Goal: Task Accomplishment & Management: Use online tool/utility

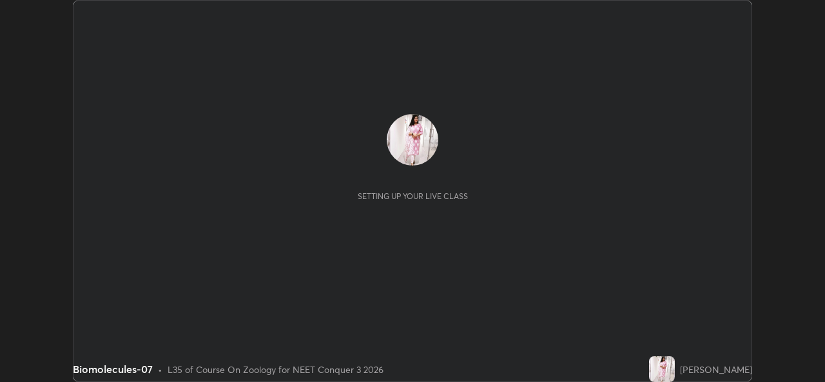
scroll to position [382, 824]
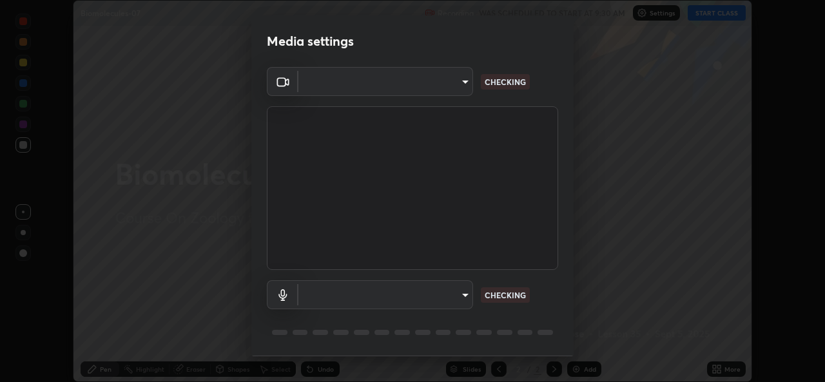
type input "1bae5219f2427241882c49d72a3831d91ccadfd921fc1ac5908e7a23ac13a840"
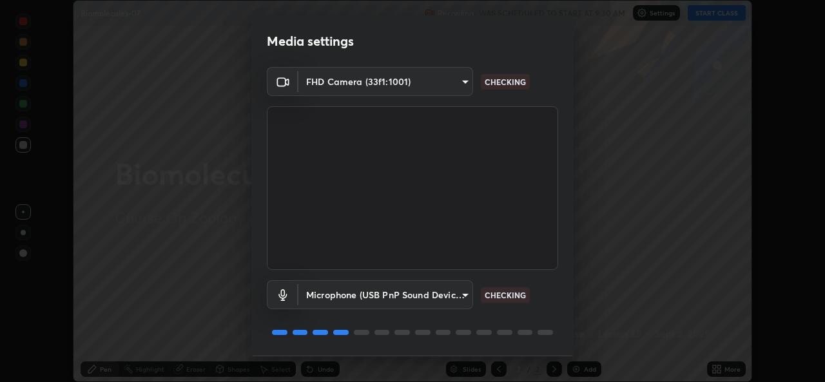
click at [460, 297] on body "Erase all Biomolecules-07 Recording WAS SCHEDULED TO START AT 9:30 AM Settings …" at bounding box center [412, 191] width 825 height 382
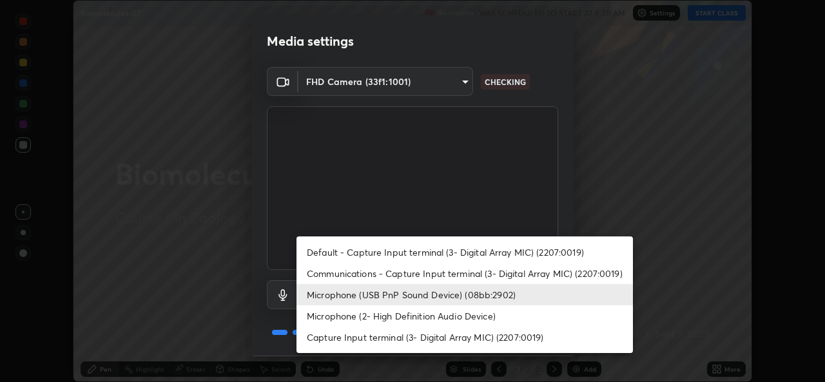
click at [417, 315] on li "Microphone (2- High Definition Audio Device)" at bounding box center [464, 315] width 336 height 21
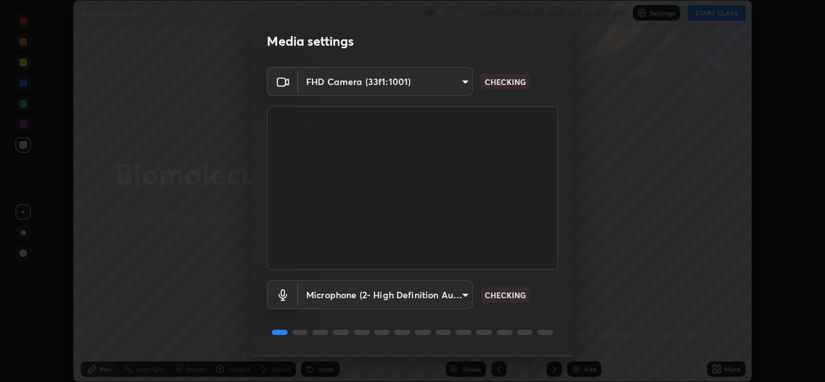
click at [460, 295] on body "Erase all Biomolecules-07 Recording WAS SCHEDULED TO START AT 9:30 AM Settings …" at bounding box center [412, 191] width 825 height 382
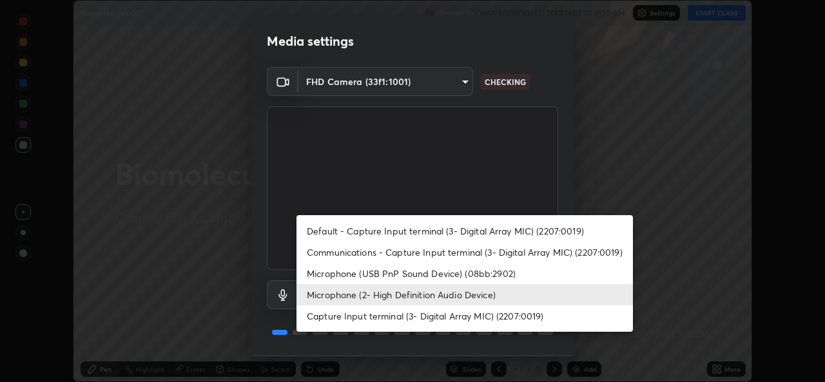
click at [415, 270] on li "Microphone (USB PnP Sound Device) (08bb:2902)" at bounding box center [464, 273] width 336 height 21
type input "d410c87dc0193b8b3cf58eff1f7b2380d82657523fa13e3063fc85e2b40aee02"
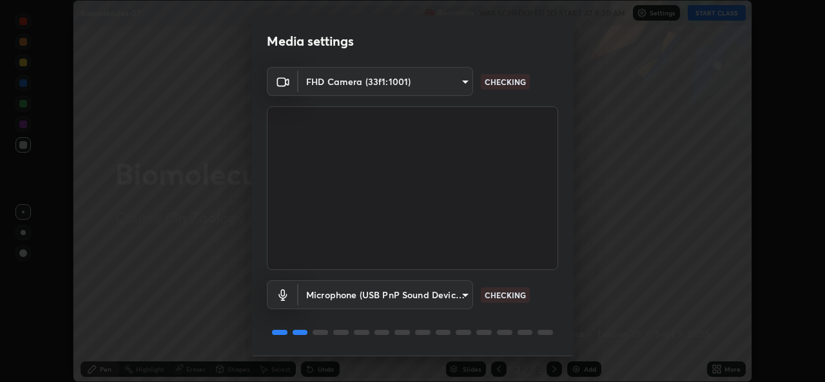
scroll to position [41, 0]
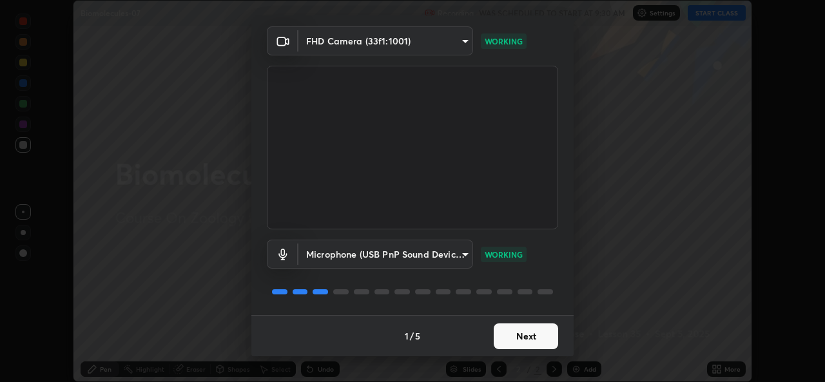
click at [508, 340] on button "Next" at bounding box center [526, 337] width 64 height 26
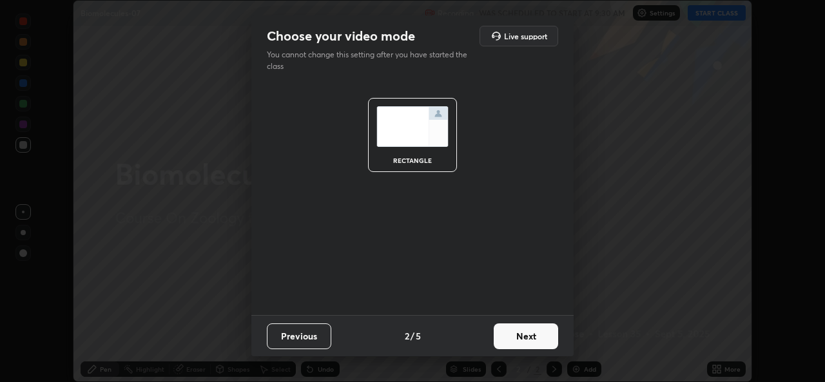
scroll to position [0, 0]
click at [508, 340] on button "Next" at bounding box center [526, 337] width 64 height 26
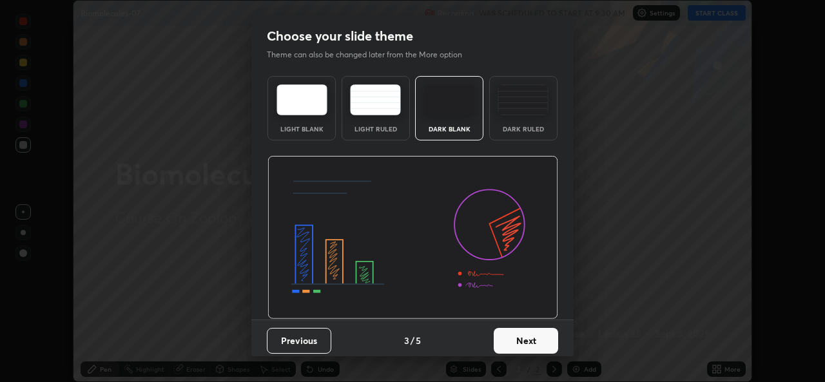
click at [515, 340] on button "Next" at bounding box center [526, 341] width 64 height 26
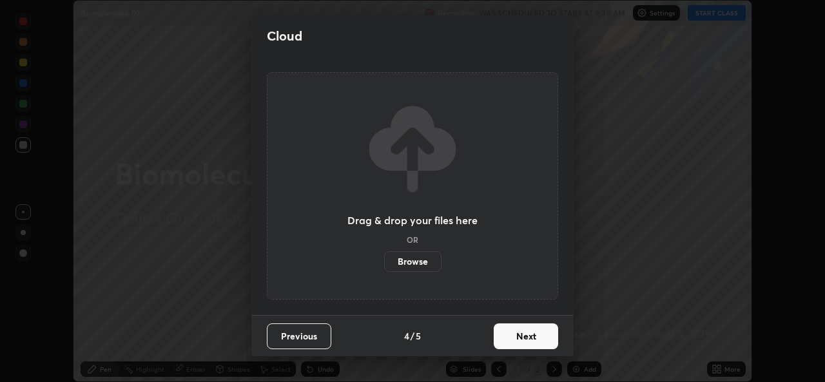
click at [530, 342] on button "Next" at bounding box center [526, 337] width 64 height 26
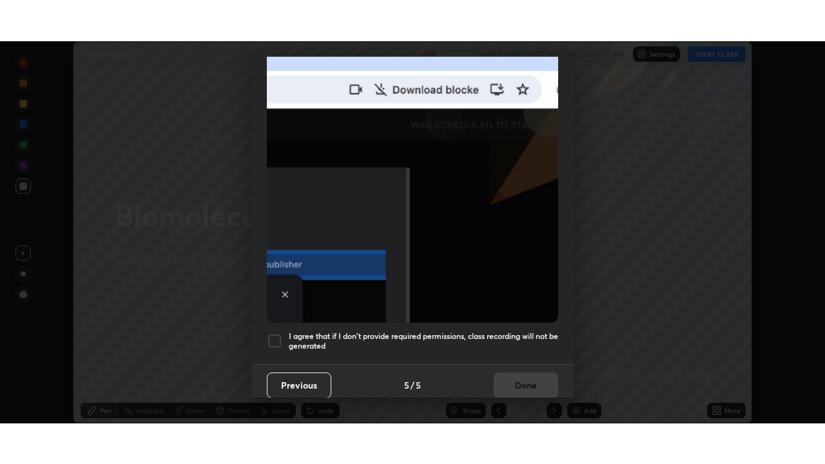
scroll to position [304, 0]
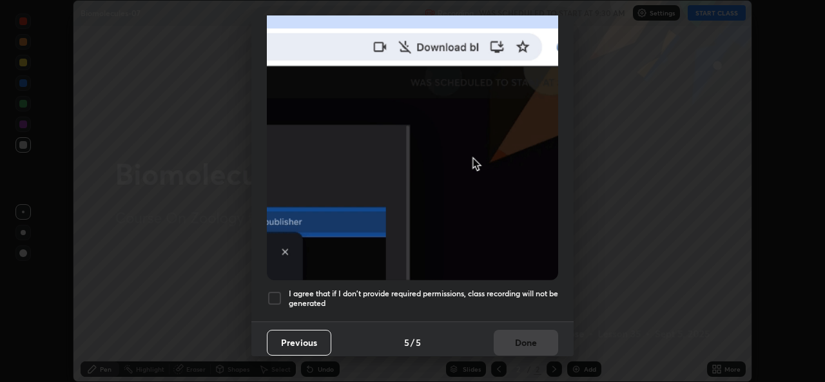
click at [414, 290] on h5 "I agree that if I don't provide required permissions, class recording will not …" at bounding box center [423, 299] width 269 height 20
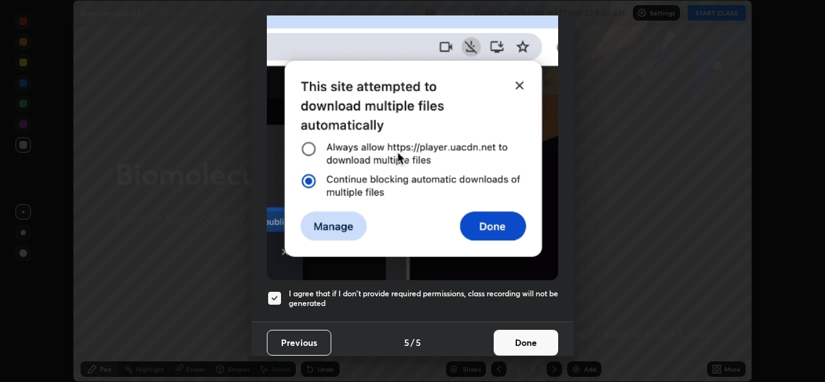
click at [525, 335] on button "Done" at bounding box center [526, 343] width 64 height 26
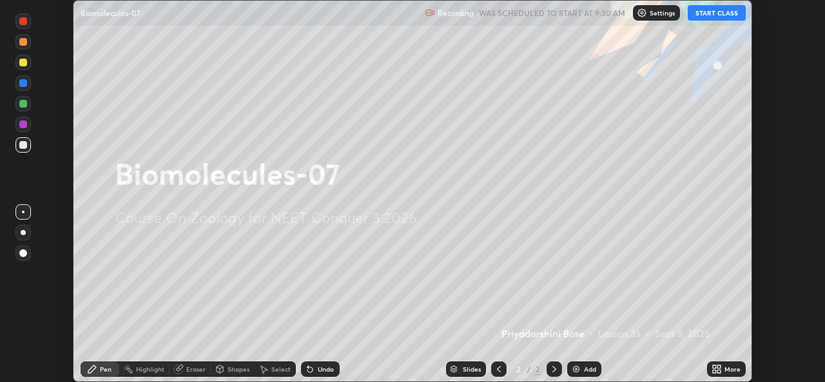
click at [714, 367] on icon at bounding box center [714, 366] width 3 height 3
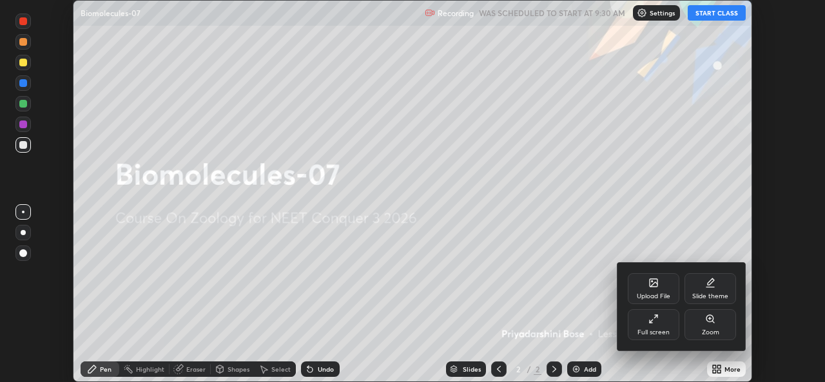
click at [661, 318] on div "Full screen" at bounding box center [654, 324] width 52 height 31
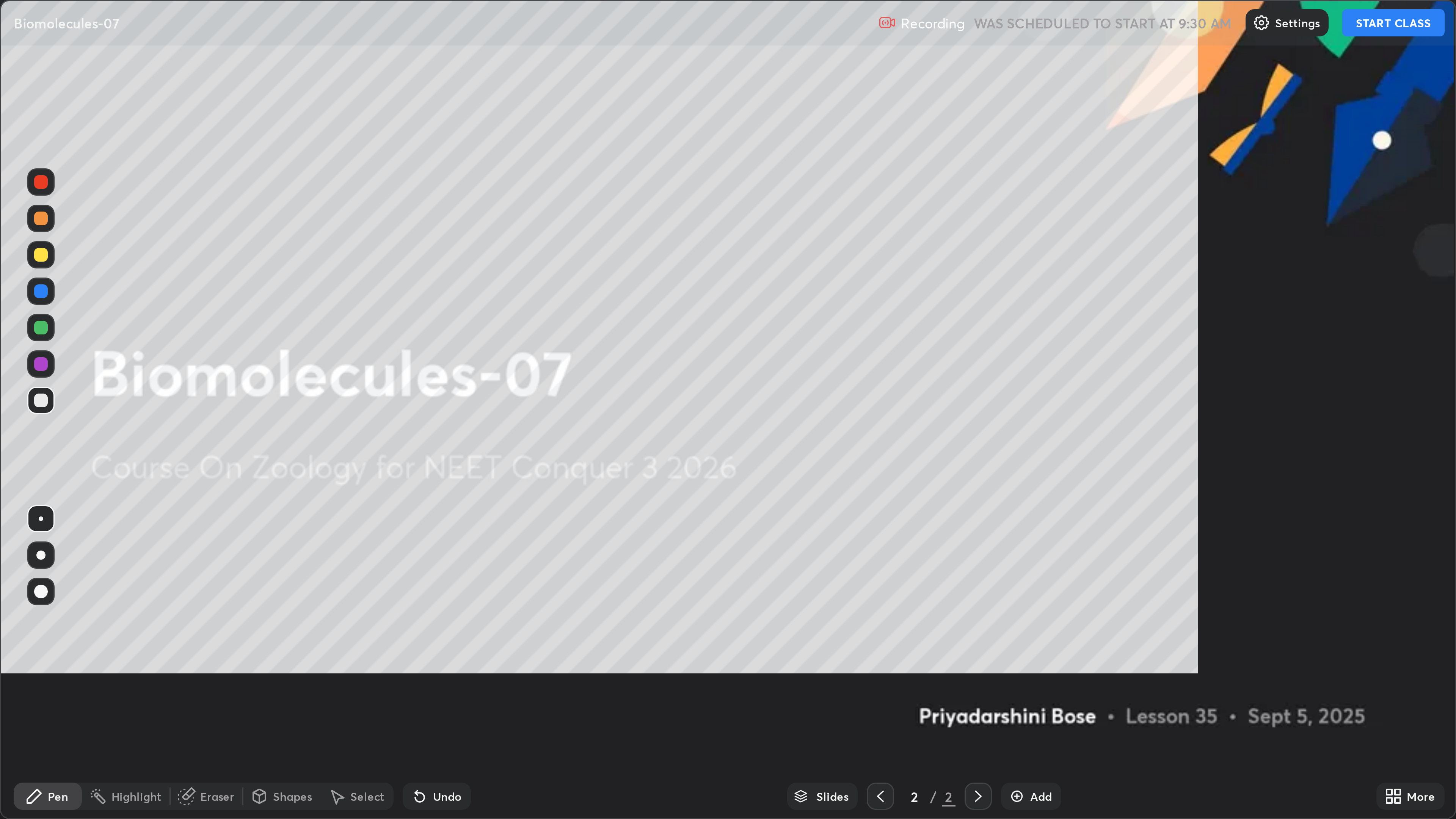
scroll to position [273, 485]
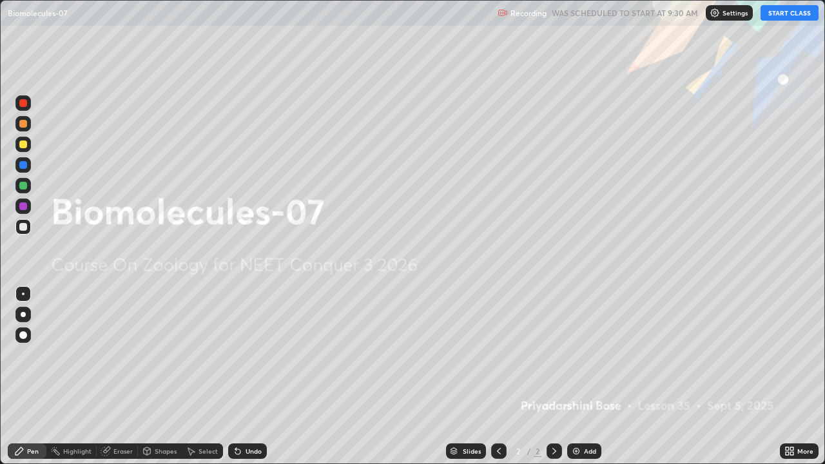
click at [776, 19] on button "START CLASS" at bounding box center [790, 12] width 58 height 15
click at [572, 382] on img at bounding box center [576, 451] width 10 height 10
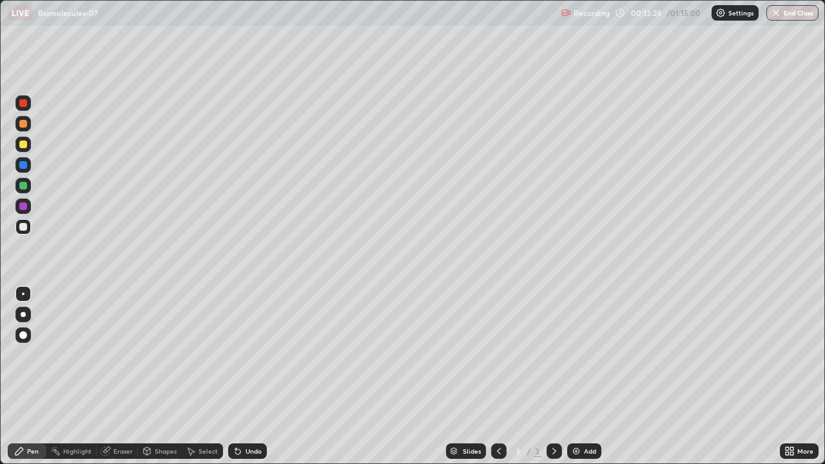
click at [22, 335] on div at bounding box center [23, 335] width 8 height 8
click at [162, 382] on div "Shapes" at bounding box center [166, 451] width 22 height 6
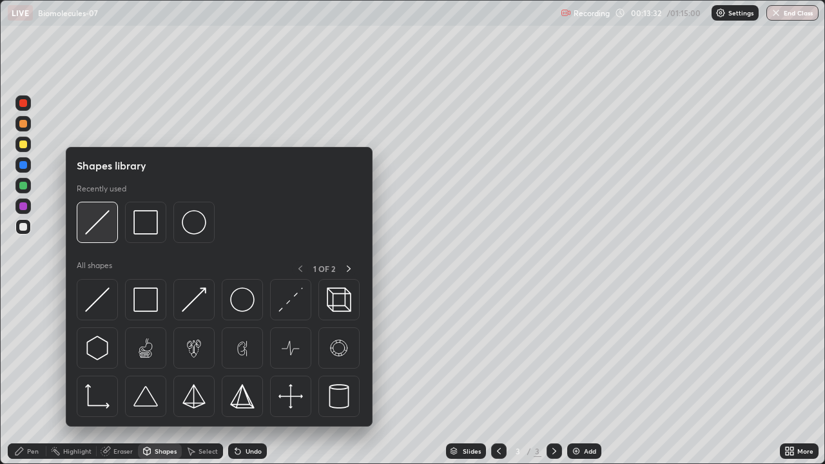
click at [104, 231] on img at bounding box center [97, 222] width 24 height 24
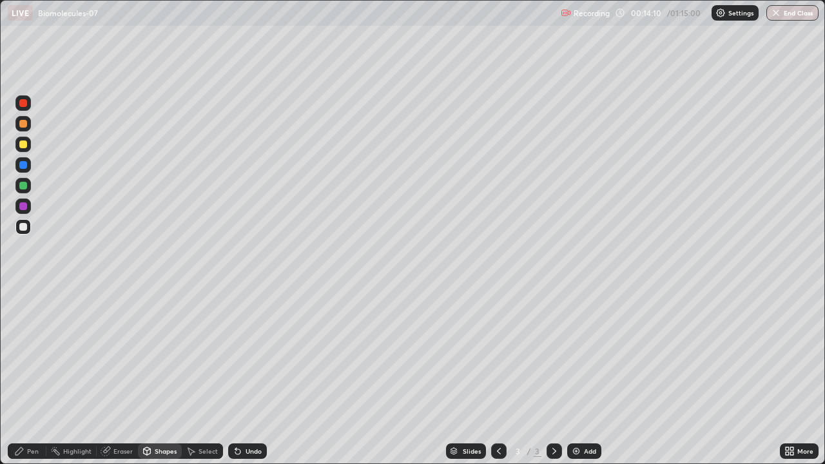
click at [30, 382] on div "Pen" at bounding box center [33, 451] width 12 height 6
click at [24, 186] on div at bounding box center [23, 186] width 8 height 8
click at [28, 227] on div at bounding box center [22, 226] width 15 height 15
click at [110, 382] on div "Eraser" at bounding box center [117, 450] width 41 height 15
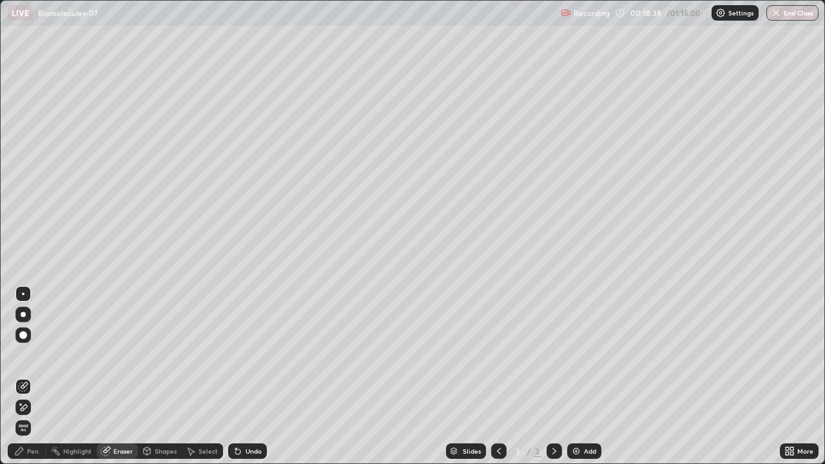
click at [27, 382] on div "Pen" at bounding box center [33, 451] width 12 height 6
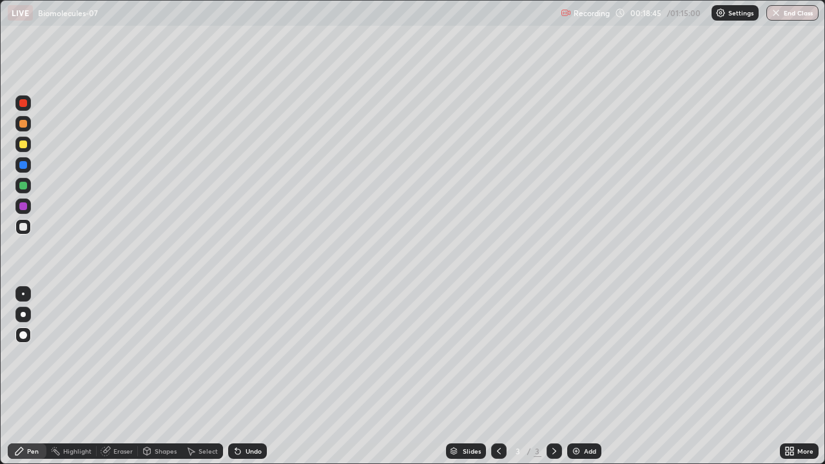
click at [121, 382] on div "Eraser" at bounding box center [122, 451] width 19 height 6
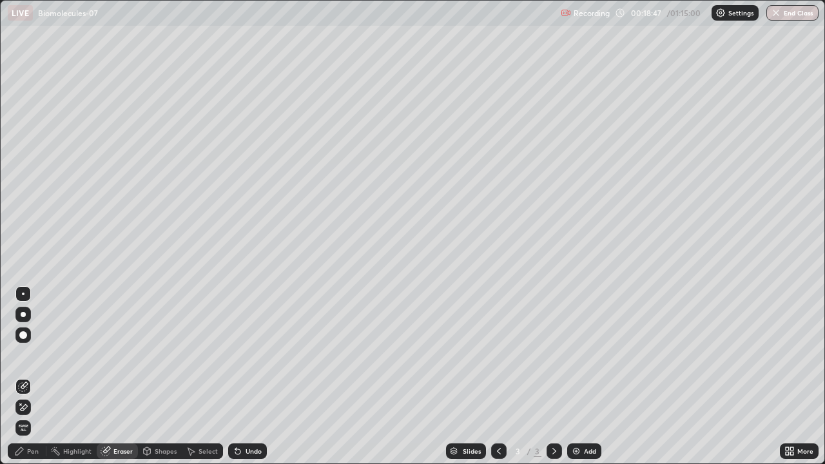
click at [30, 382] on div "Pen" at bounding box center [33, 451] width 12 height 6
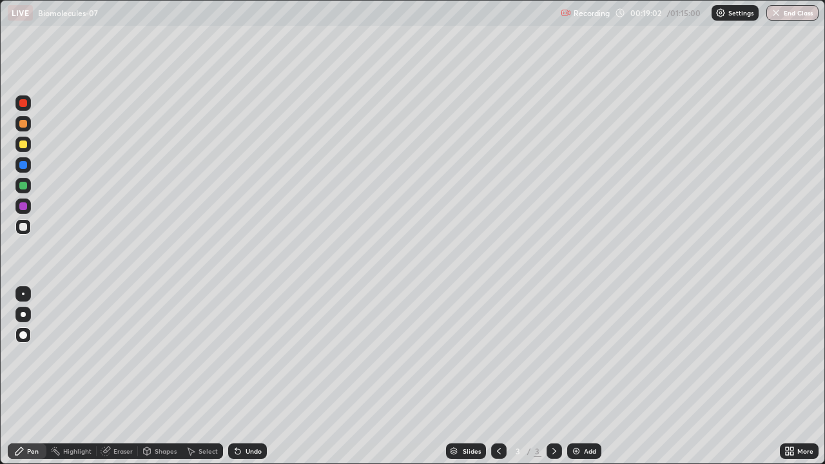
click at [117, 382] on div "Eraser" at bounding box center [122, 451] width 19 height 6
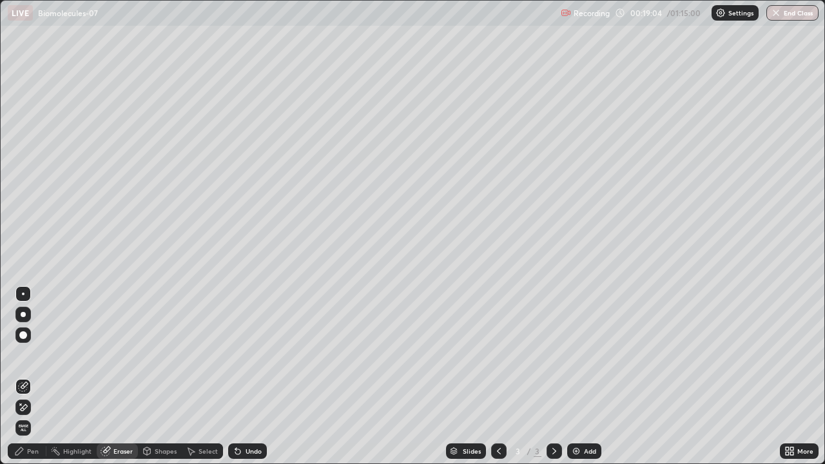
click at [29, 382] on div "Pen" at bounding box center [27, 450] width 39 height 15
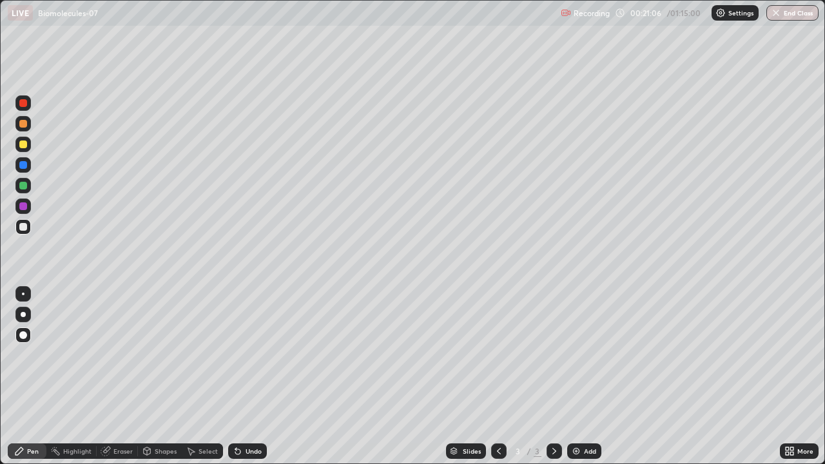
click at [26, 228] on div at bounding box center [23, 227] width 8 height 8
click at [574, 382] on img at bounding box center [576, 451] width 10 height 10
click at [498, 382] on icon at bounding box center [499, 451] width 10 height 10
click at [554, 382] on icon at bounding box center [554, 451] width 10 height 10
click at [159, 382] on div "Shapes" at bounding box center [160, 450] width 44 height 15
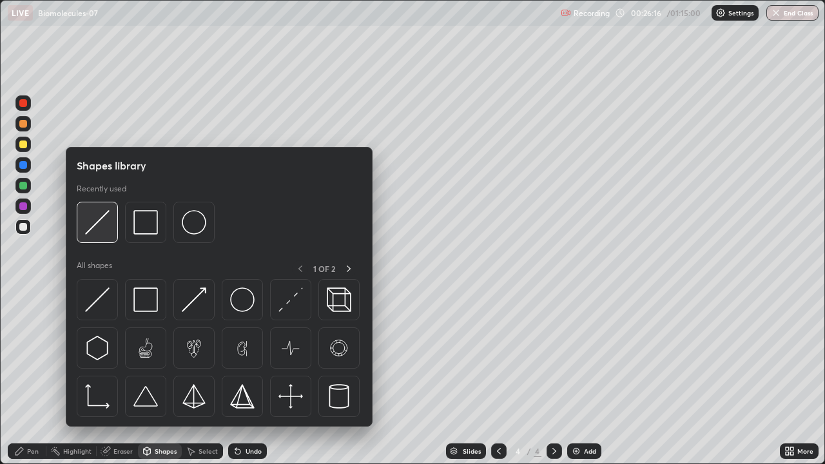
click at [101, 219] on img at bounding box center [97, 222] width 24 height 24
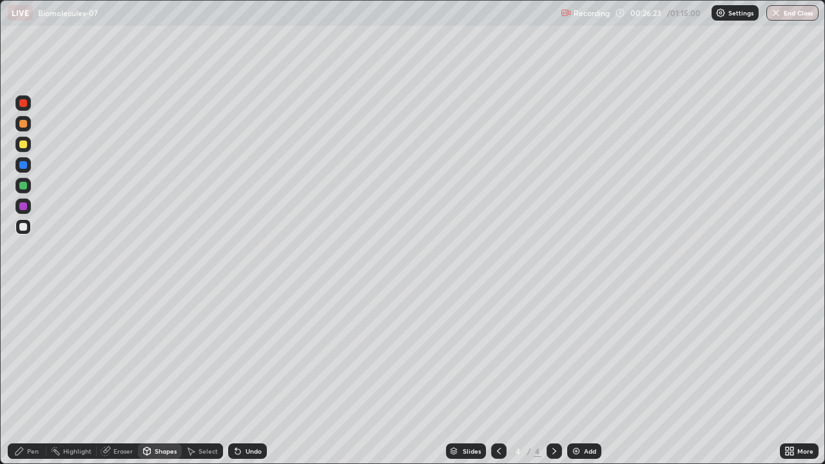
click at [30, 382] on div "Pen" at bounding box center [33, 451] width 12 height 6
click at [23, 186] on div at bounding box center [23, 186] width 8 height 8
click at [19, 226] on div at bounding box center [22, 226] width 15 height 15
click at [24, 142] on div at bounding box center [23, 145] width 8 height 8
click at [121, 382] on div "Eraser" at bounding box center [122, 451] width 19 height 6
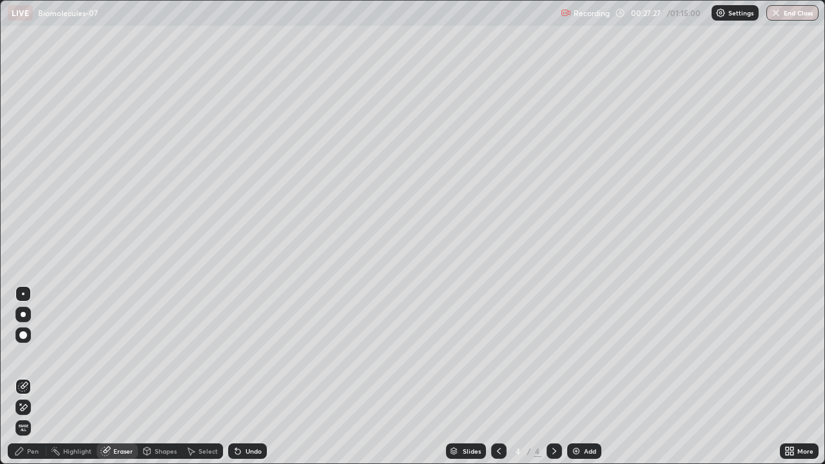
click at [24, 382] on div "Pen" at bounding box center [27, 450] width 39 height 15
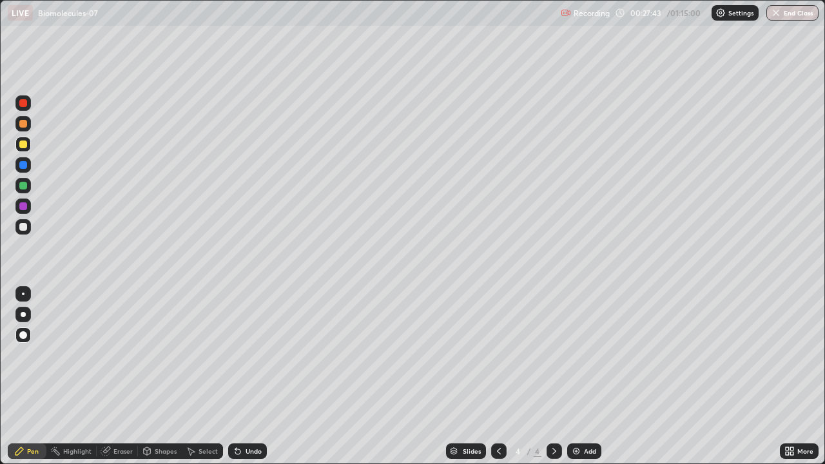
click at [236, 382] on icon at bounding box center [237, 451] width 5 height 5
click at [24, 184] on div at bounding box center [23, 186] width 8 height 8
click at [25, 209] on div at bounding box center [23, 206] width 8 height 8
click at [576, 382] on img at bounding box center [576, 451] width 10 height 10
click at [23, 227] on div at bounding box center [23, 227] width 8 height 8
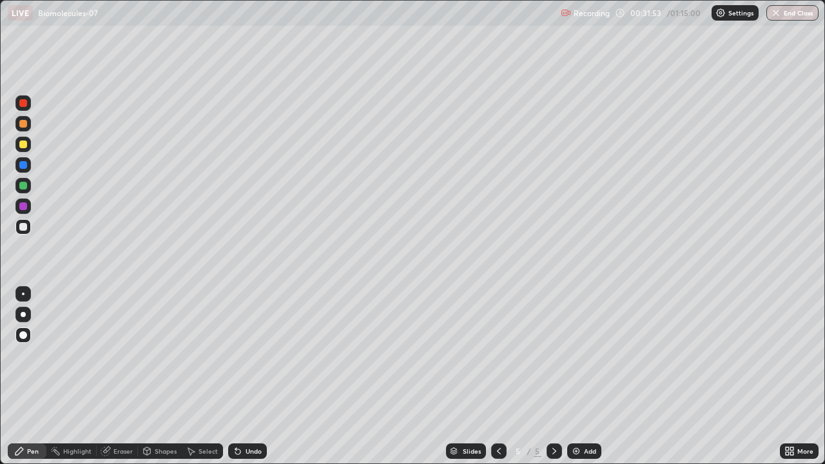
click at [21, 206] on div at bounding box center [23, 206] width 8 height 8
click at [21, 146] on div at bounding box center [23, 145] width 8 height 8
click at [24, 144] on div at bounding box center [23, 145] width 8 height 8
click at [498, 382] on icon at bounding box center [499, 451] width 10 height 10
click at [26, 226] on div at bounding box center [23, 227] width 8 height 8
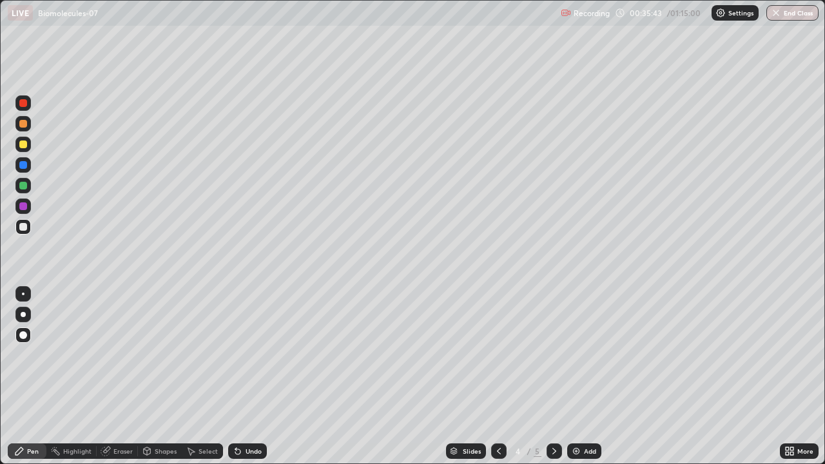
click at [20, 147] on div at bounding box center [23, 145] width 8 height 8
click at [24, 207] on div at bounding box center [23, 206] width 8 height 8
click at [578, 382] on img at bounding box center [576, 451] width 10 height 10
click at [24, 186] on div at bounding box center [23, 186] width 8 height 8
click at [24, 164] on div at bounding box center [23, 165] width 8 height 8
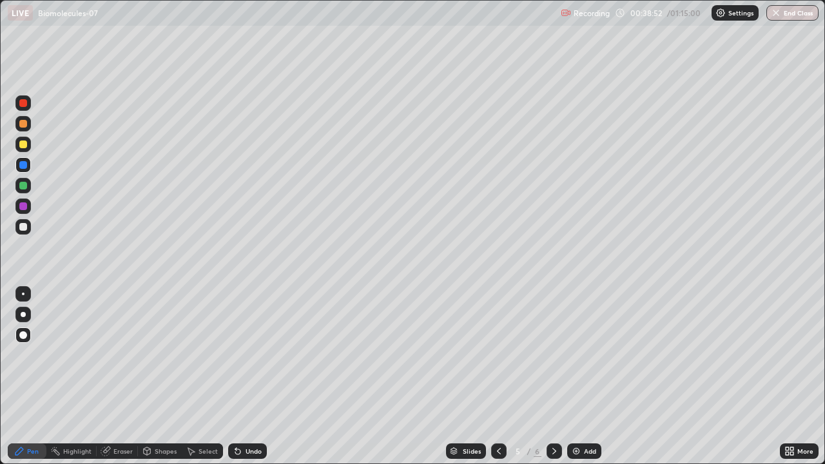
click at [26, 206] on div at bounding box center [23, 206] width 8 height 8
click at [23, 182] on div at bounding box center [23, 186] width 8 height 8
click at [22, 162] on div at bounding box center [23, 165] width 8 height 8
click at [120, 382] on div "Eraser" at bounding box center [122, 451] width 19 height 6
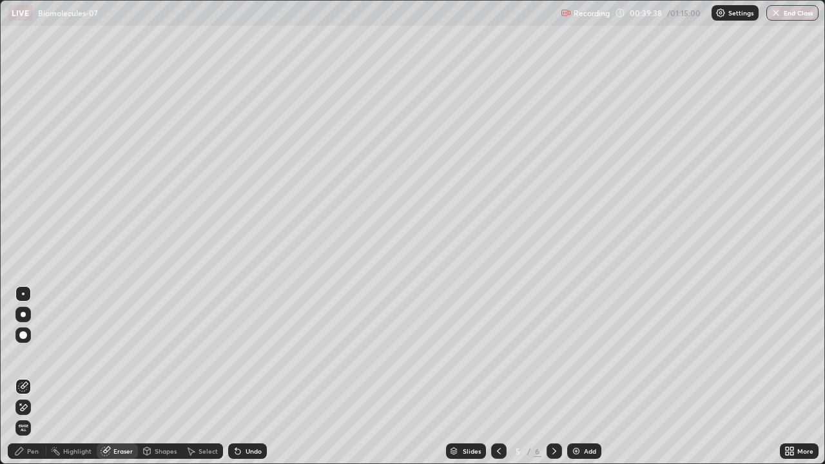
click at [24, 382] on div "Pen" at bounding box center [27, 450] width 39 height 15
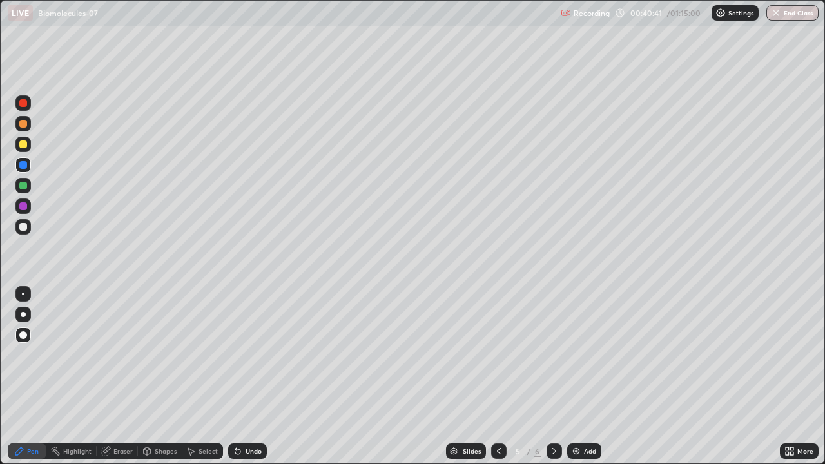
click at [492, 382] on div at bounding box center [498, 450] width 15 height 15
click at [552, 382] on icon at bounding box center [554, 451] width 10 height 10
click at [574, 382] on img at bounding box center [576, 451] width 10 height 10
click at [801, 13] on button "End Class" at bounding box center [792, 12] width 52 height 15
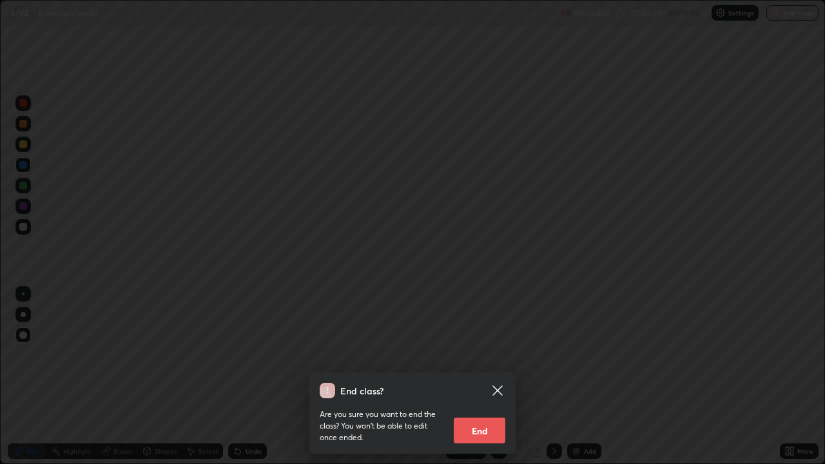
click at [484, 382] on button "End" at bounding box center [480, 431] width 52 height 26
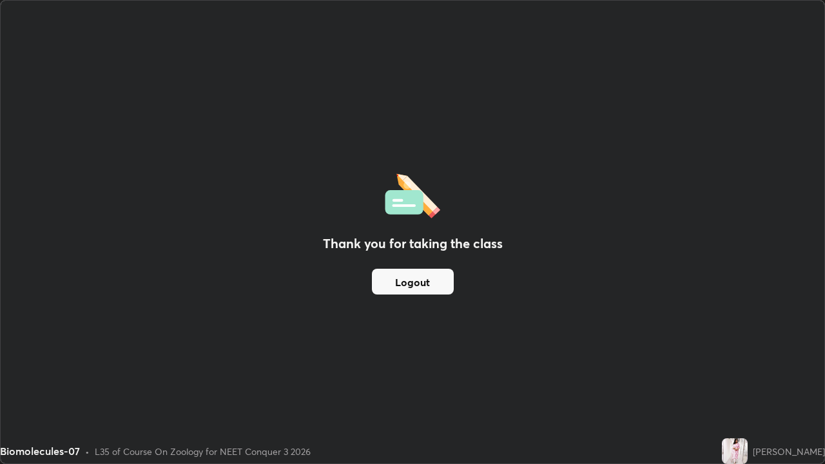
click at [731, 382] on img at bounding box center [735, 451] width 26 height 26
click at [812, 310] on div "Thank you for taking the class Logout" at bounding box center [413, 232] width 824 height 463
click at [429, 280] on button "Logout" at bounding box center [413, 282] width 82 height 26
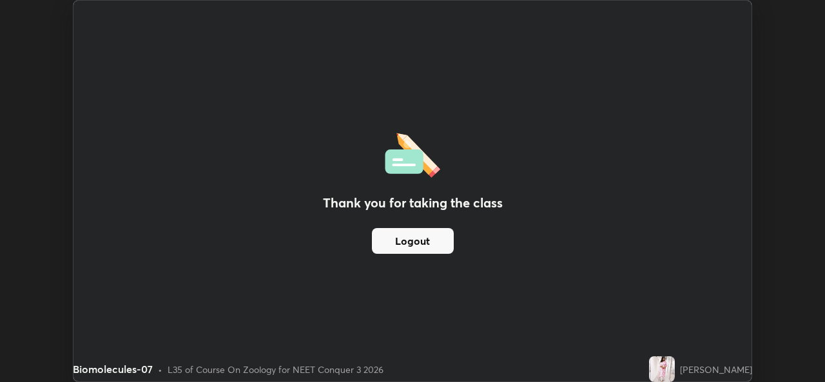
scroll to position [64069, 63626]
